Goal: Task Accomplishment & Management: Manage account settings

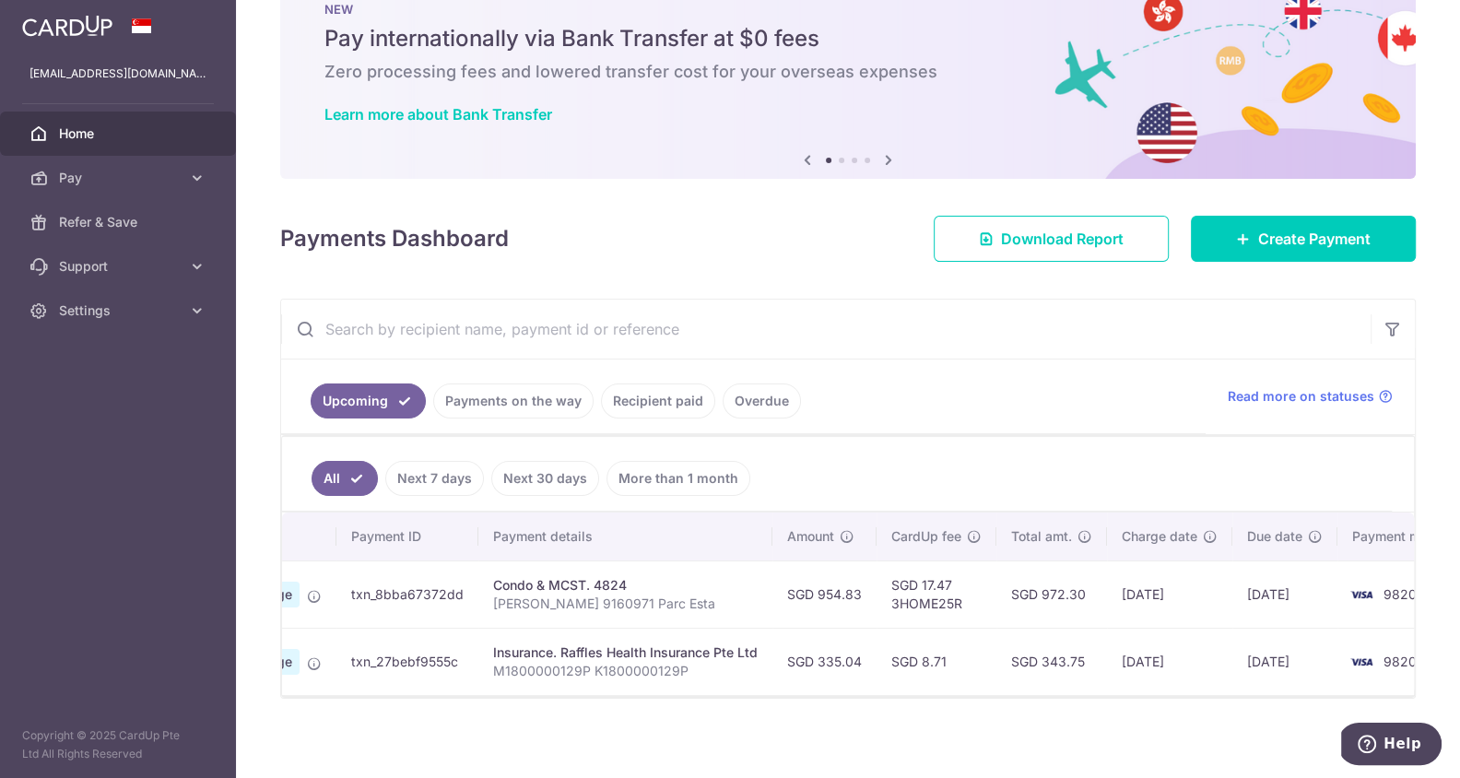
scroll to position [0, 234]
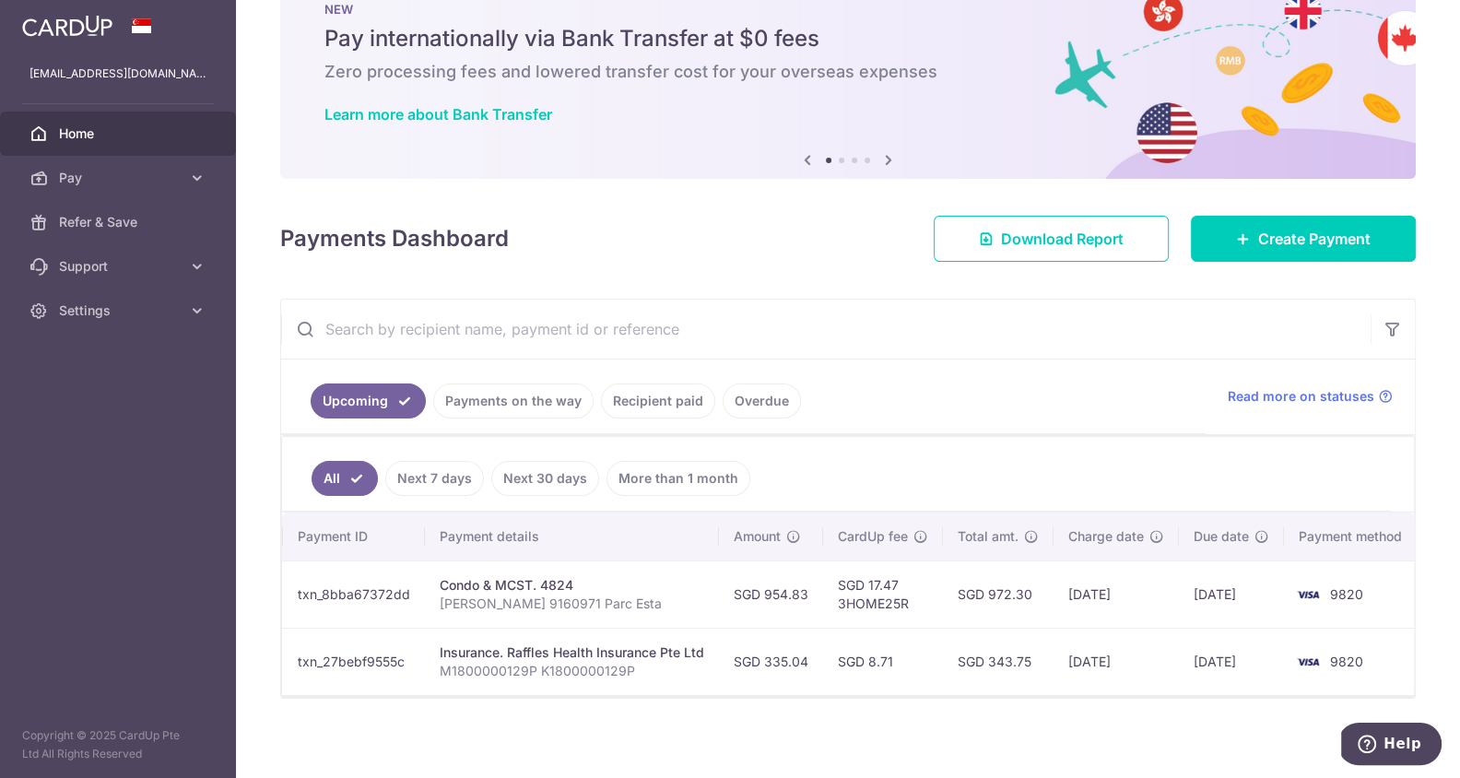
click at [484, 396] on link "Payments on the way" at bounding box center [513, 400] width 160 height 35
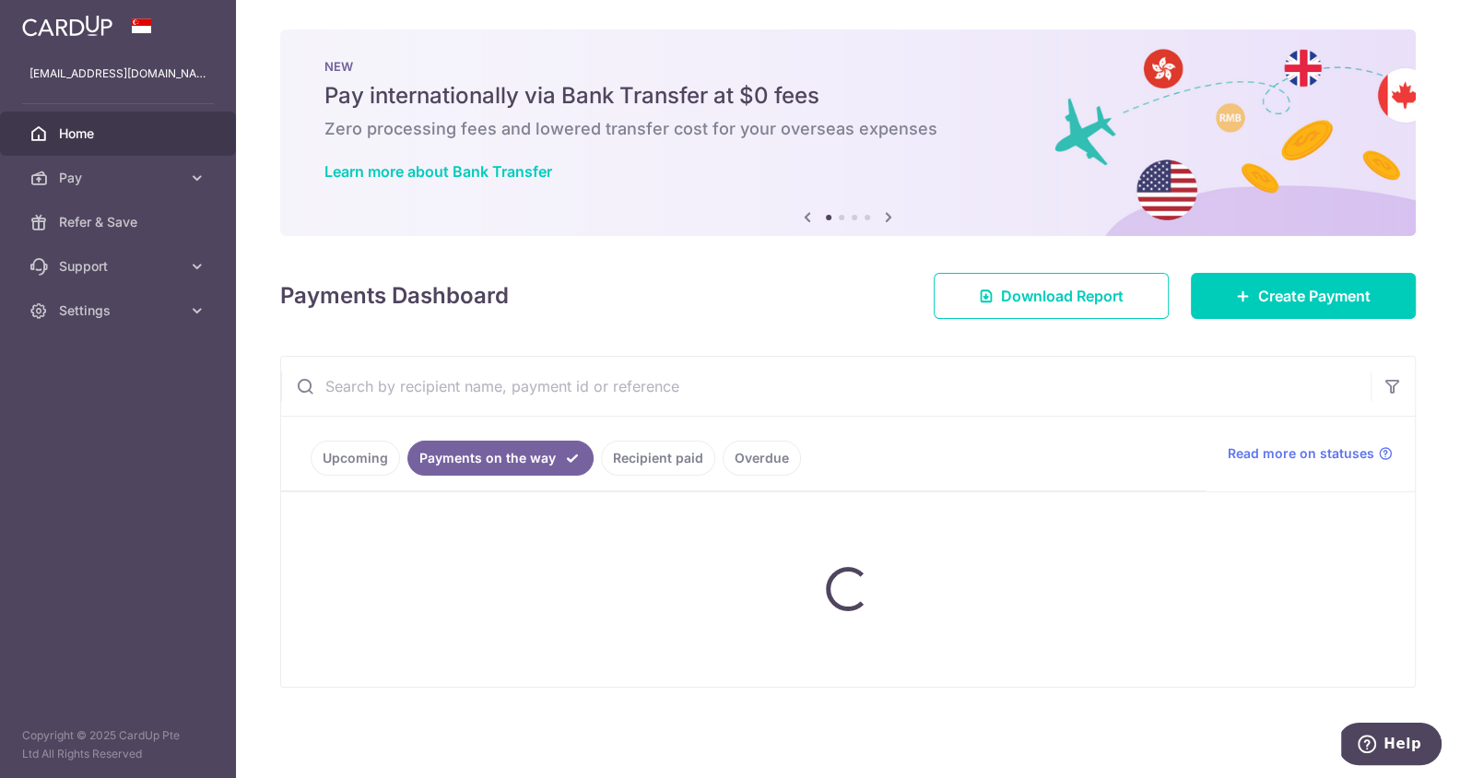
scroll to position [0, 0]
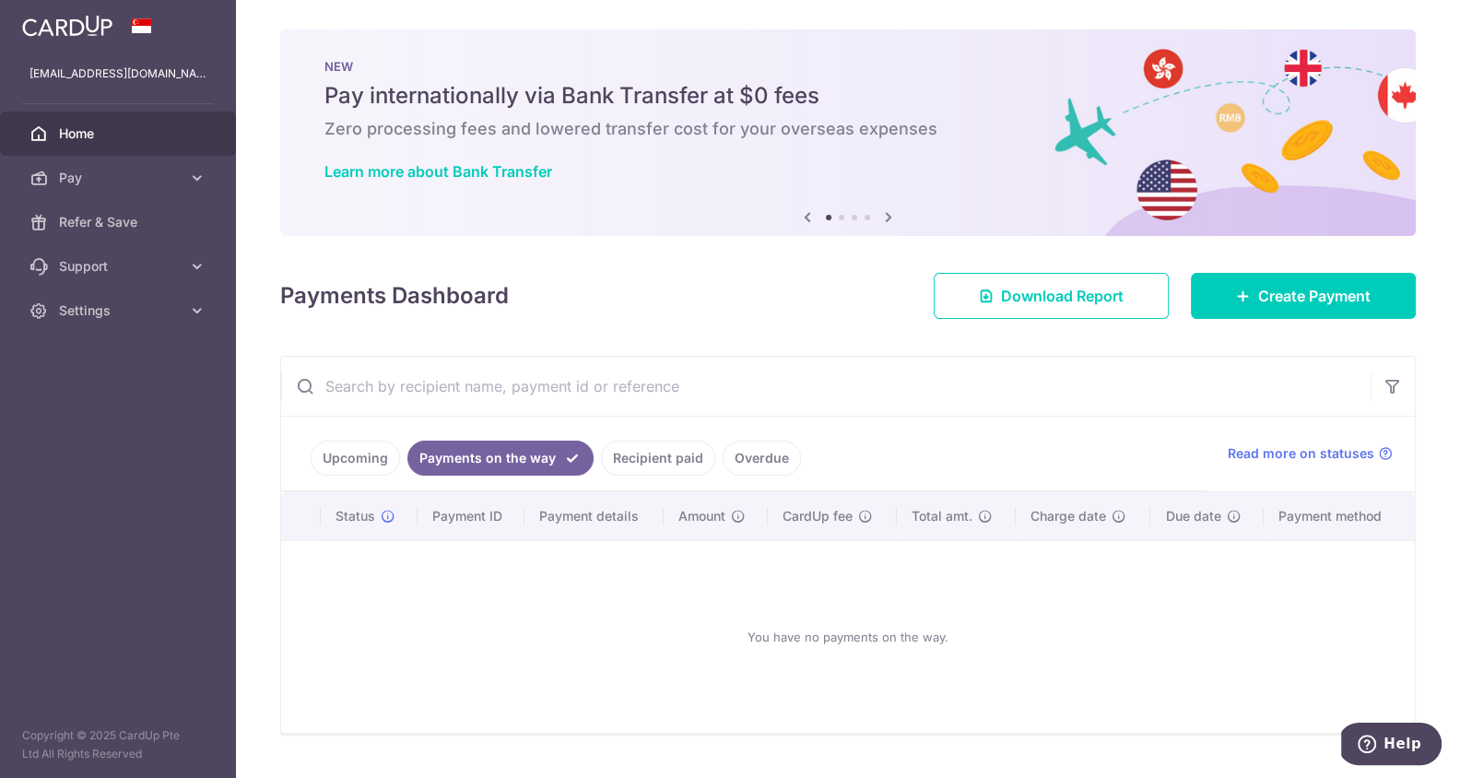
click at [626, 451] on link "Recipient paid" at bounding box center [658, 458] width 114 height 35
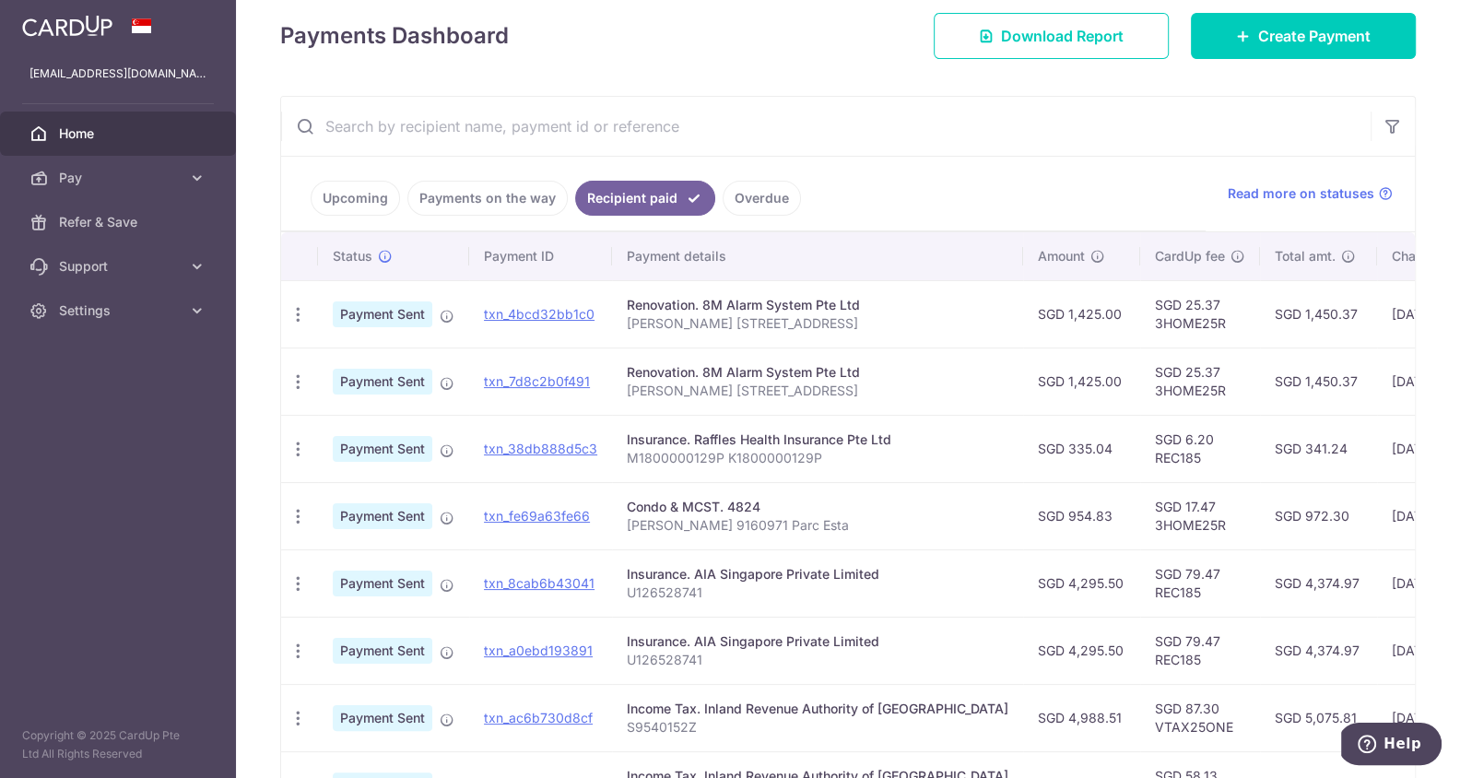
scroll to position [261, 0]
click at [1140, 523] on td "SGD 17.47 3HOME25R" at bounding box center [1200, 514] width 120 height 67
click at [1140, 389] on td "SGD 25.37 3HOME25R" at bounding box center [1200, 380] width 120 height 67
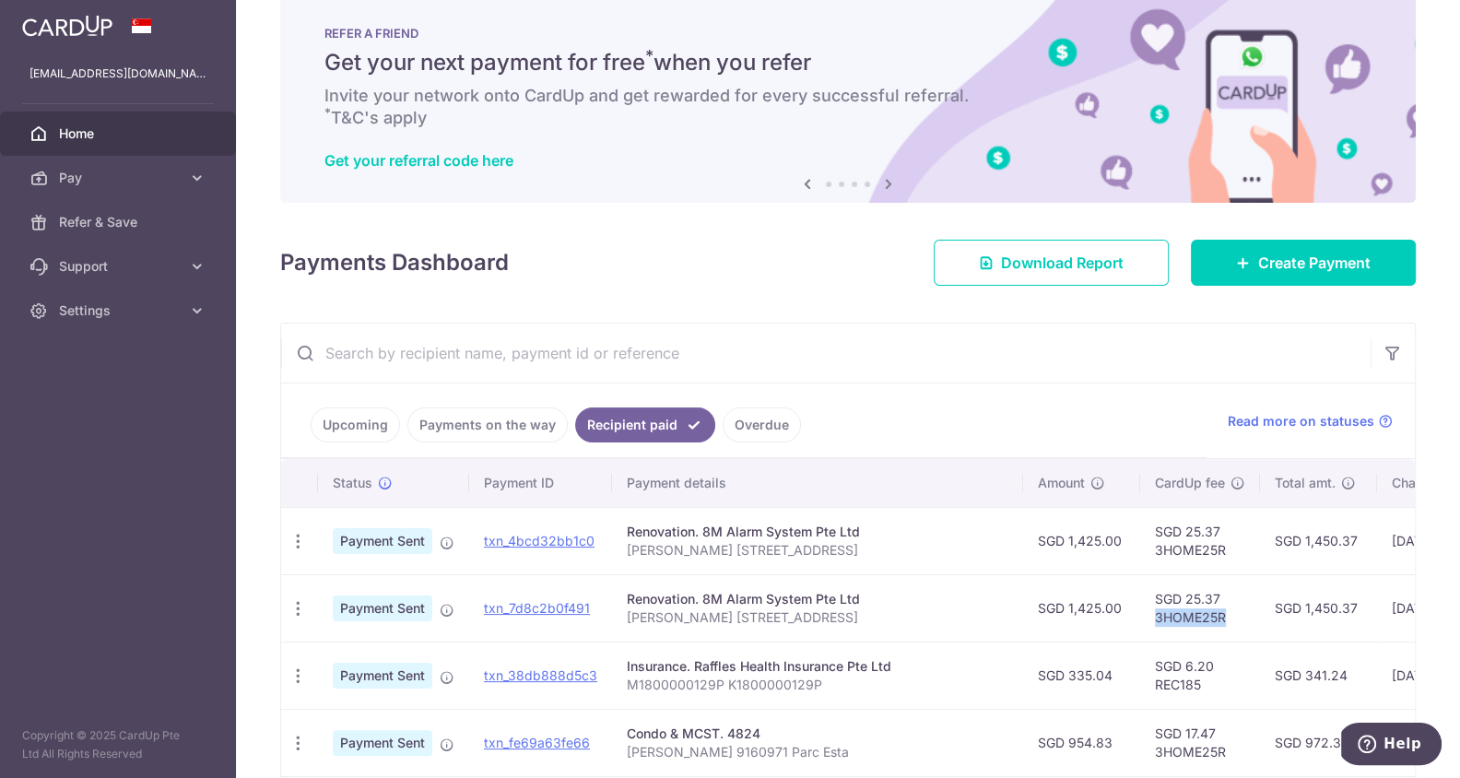
scroll to position [0, 0]
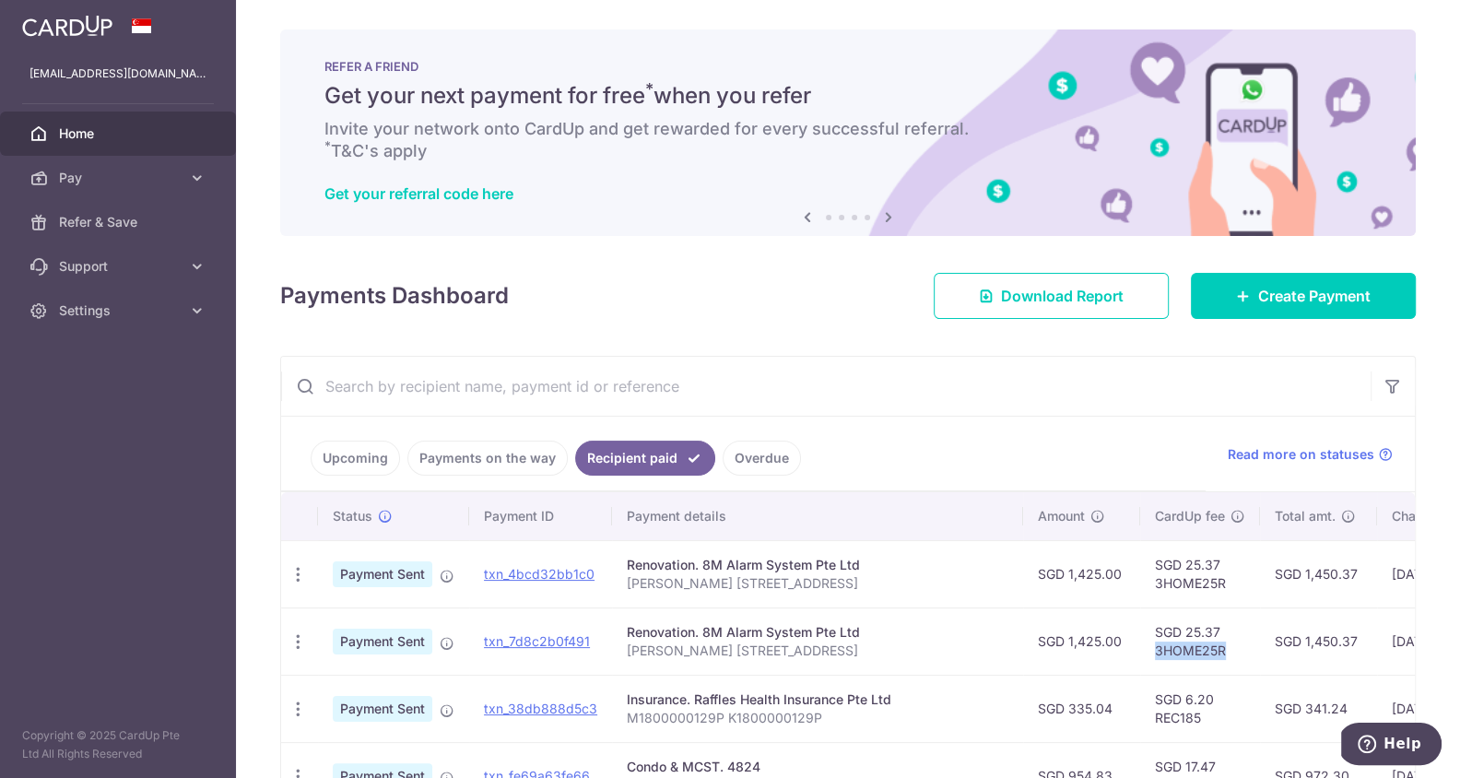
click at [86, 35] on img at bounding box center [67, 26] width 90 height 22
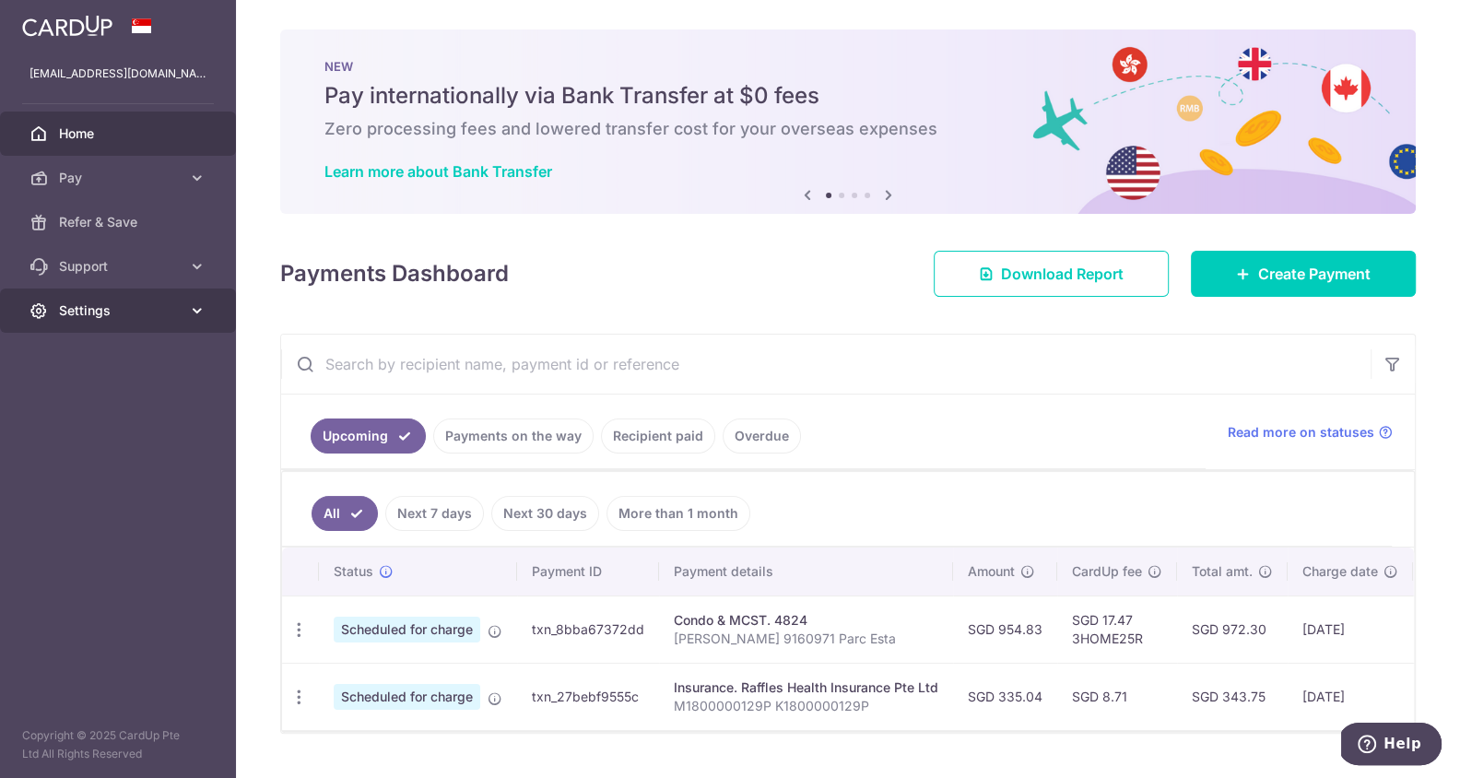
click at [151, 321] on link "Settings" at bounding box center [118, 310] width 236 height 44
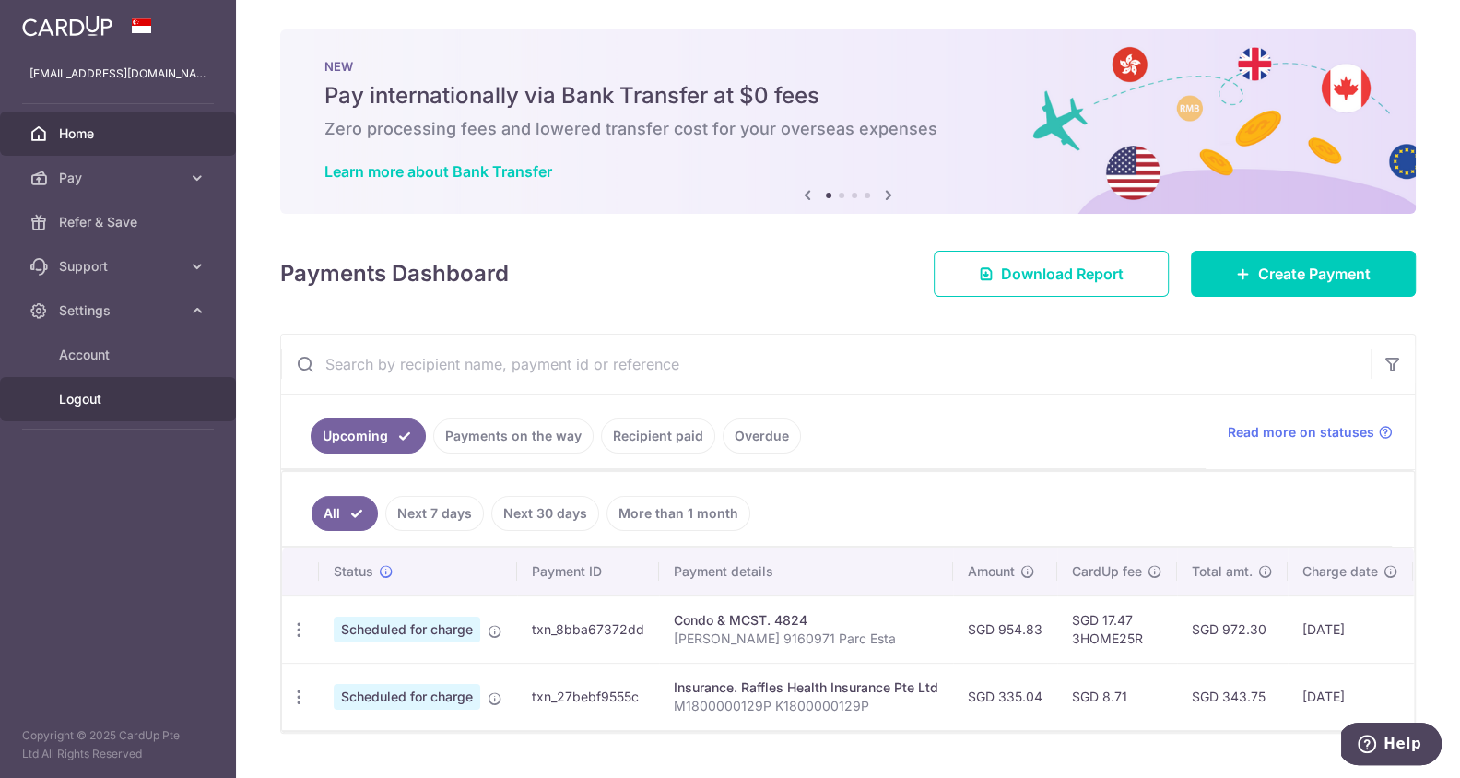
click at [94, 398] on span "Logout" at bounding box center [120, 399] width 122 height 18
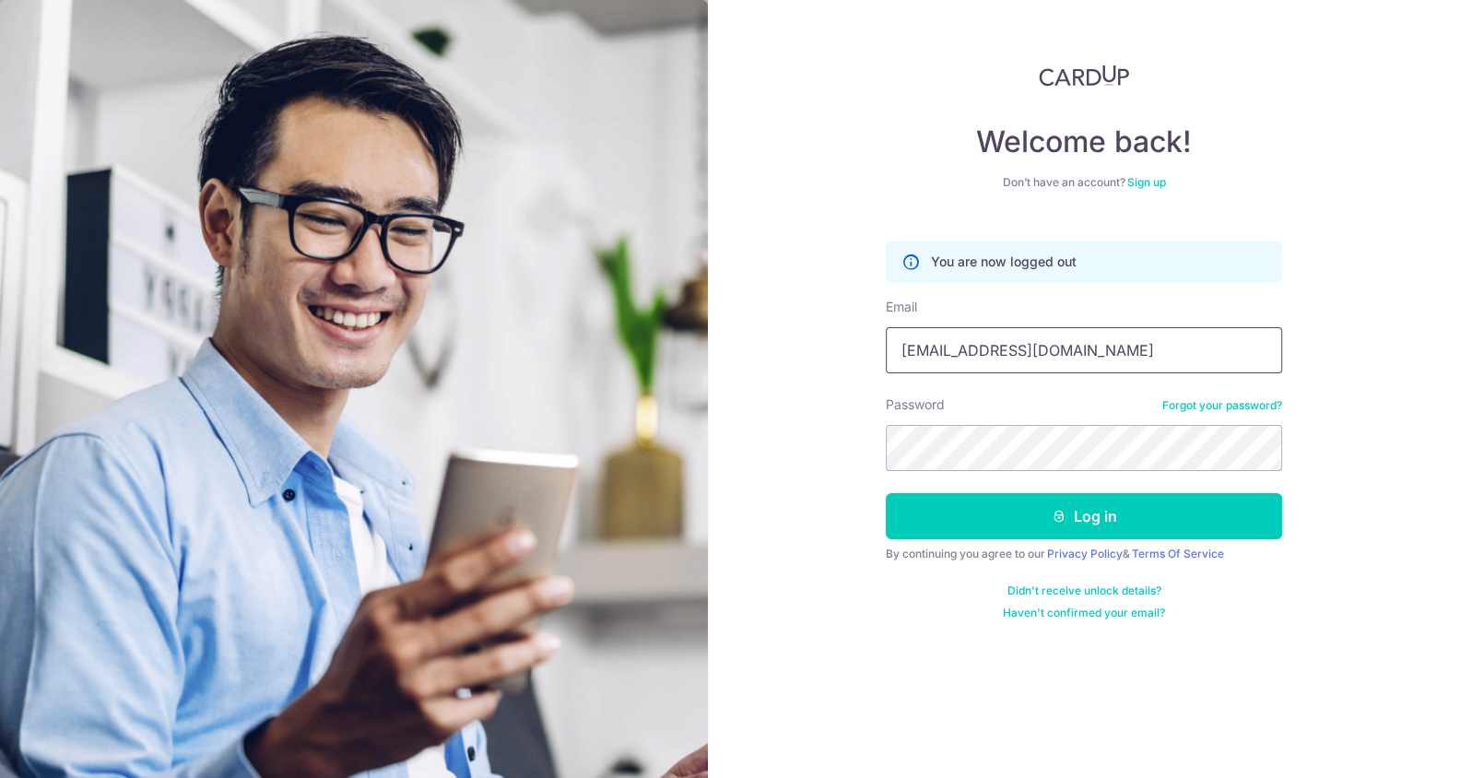
click at [1087, 366] on input "[EMAIL_ADDRESS][DOMAIN_NAME]" at bounding box center [1084, 350] width 396 height 46
type input "tanwlsamuel@gmail.com"
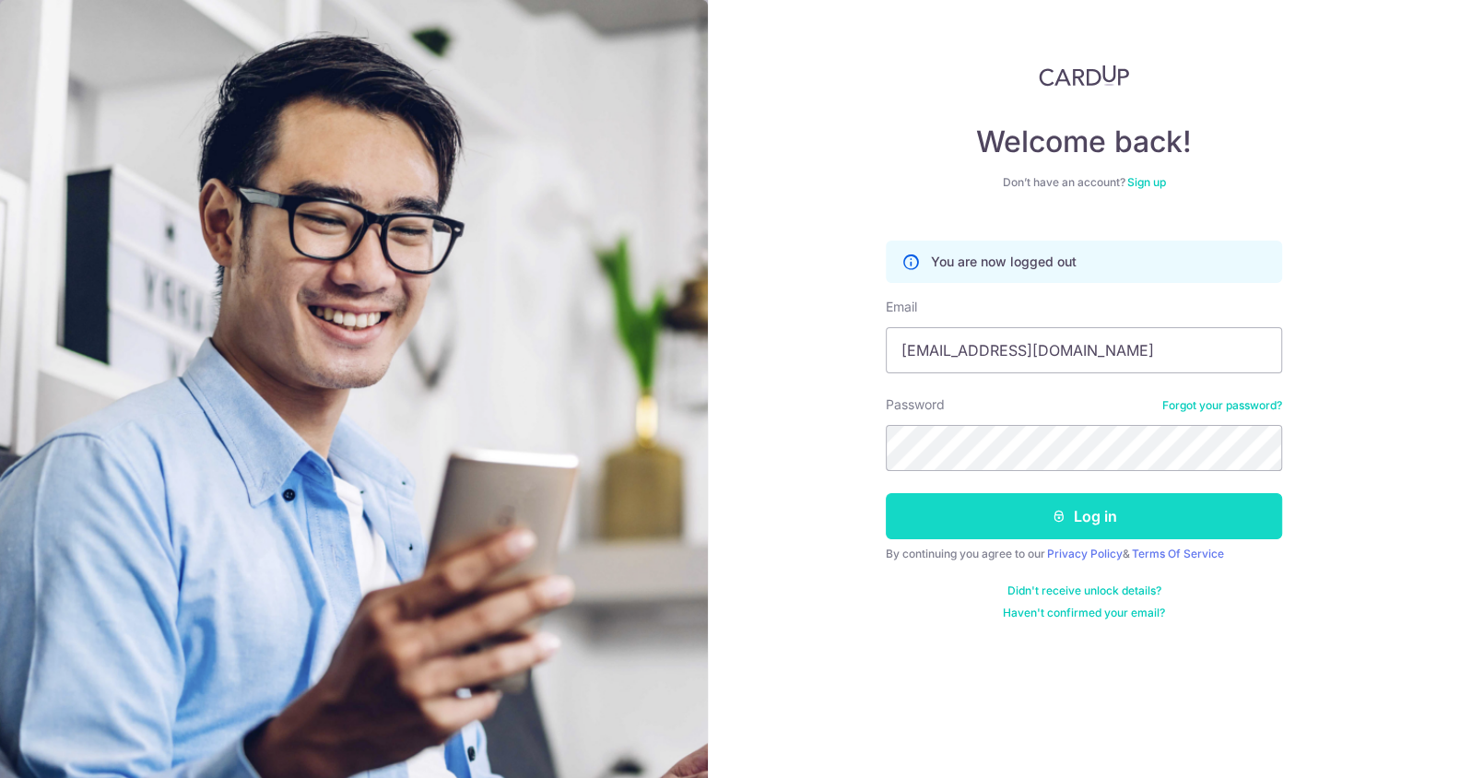
click at [1004, 504] on button "Log in" at bounding box center [1084, 516] width 396 height 46
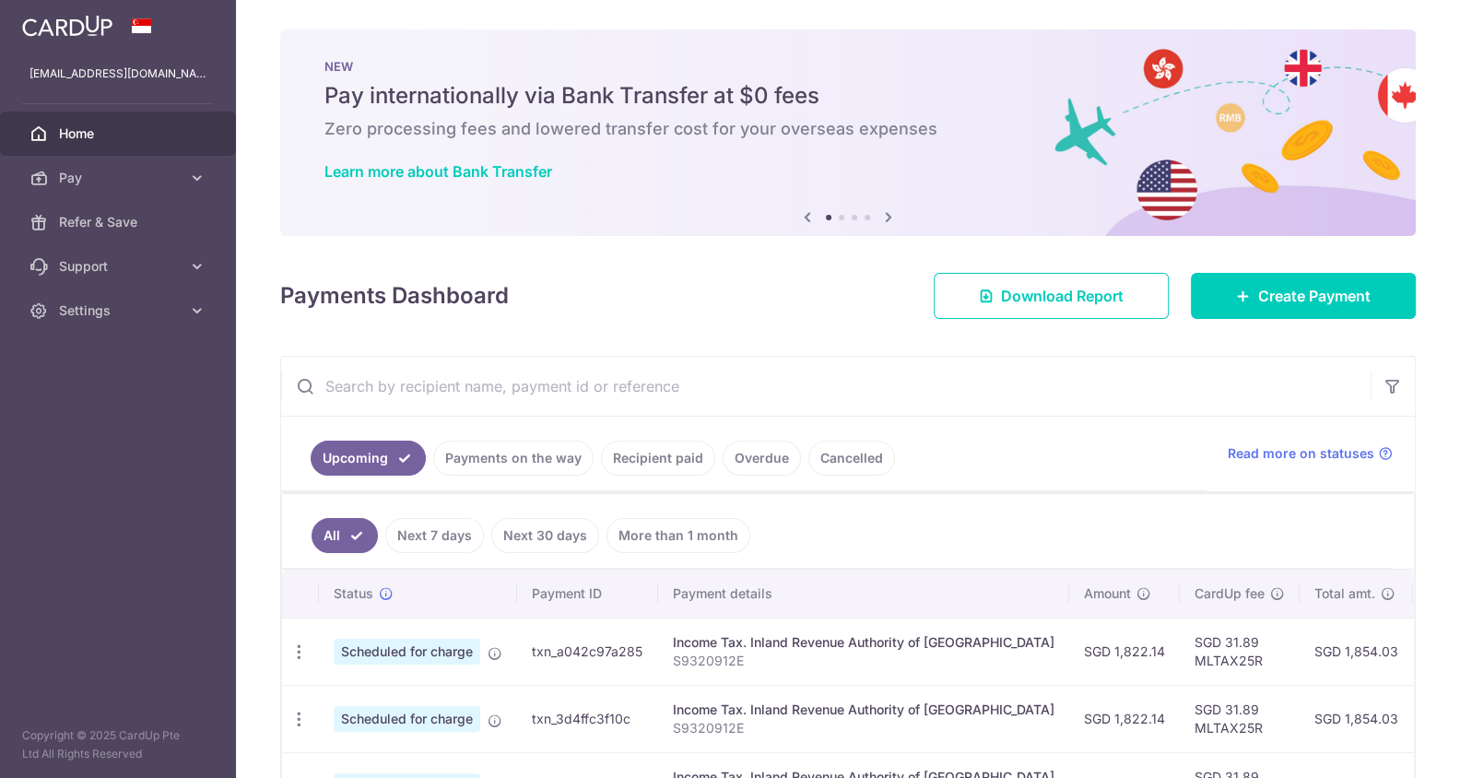
scroll to position [213, 0]
